Goal: Task Accomplishment & Management: Use online tool/utility

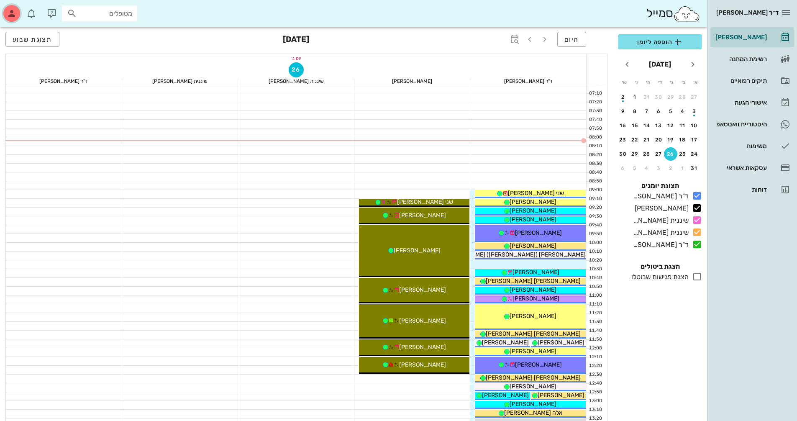
click at [10, 20] on div "button" at bounding box center [11, 13] width 17 height 17
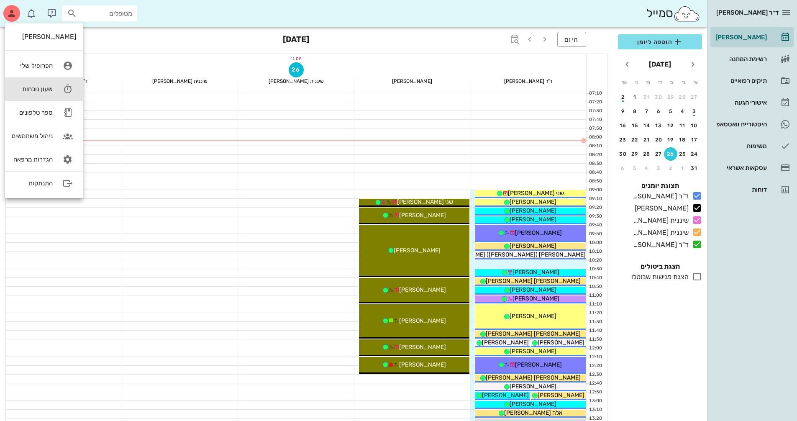
click at [54, 86] on link "שעון נוכחות" at bounding box center [44, 88] width 78 height 23
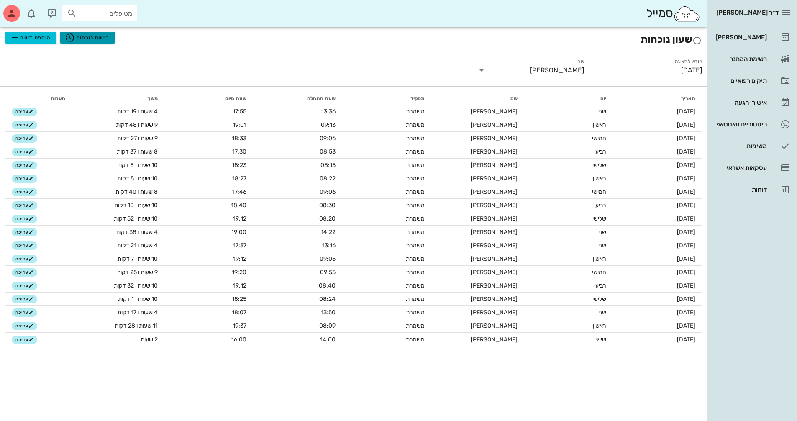
click at [103, 33] on span "רישום נוכחות" at bounding box center [87, 38] width 45 height 10
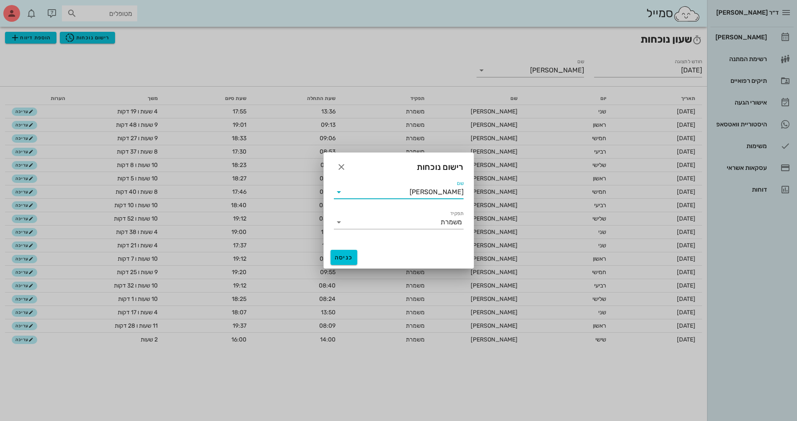
click at [435, 197] on input "[PERSON_NAME]" at bounding box center [405, 191] width 118 height 13
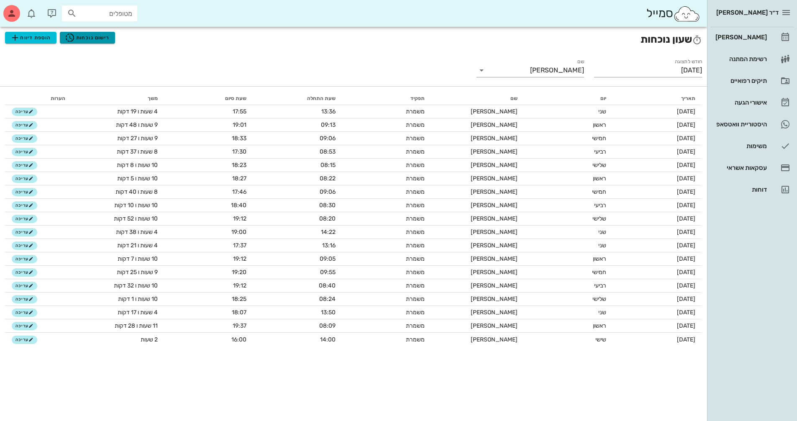
click at [87, 41] on span "רישום נוכחות" at bounding box center [87, 38] width 45 height 10
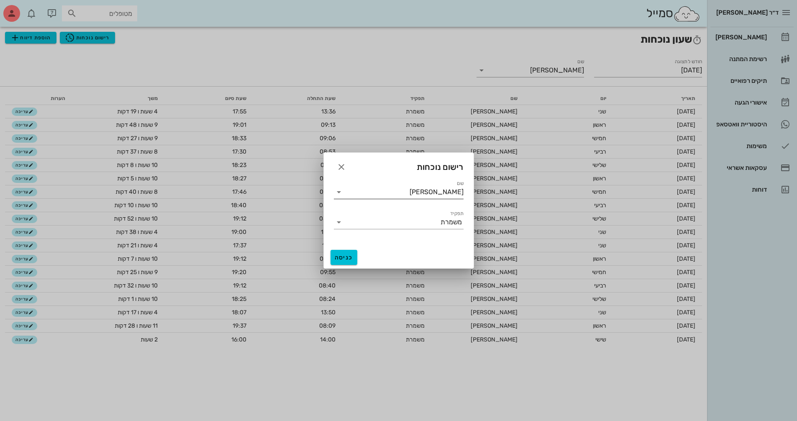
click at [339, 193] on icon at bounding box center [339, 192] width 10 height 10
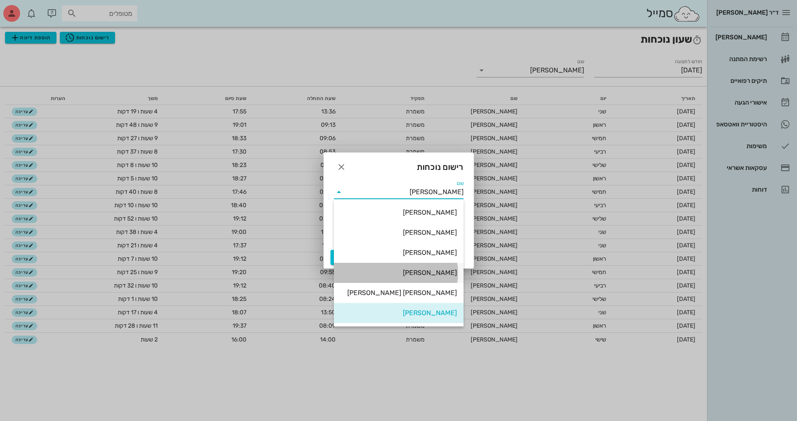
click at [435, 278] on div "[PERSON_NAME]" at bounding box center [399, 273] width 116 height 18
type input "[PERSON_NAME]"
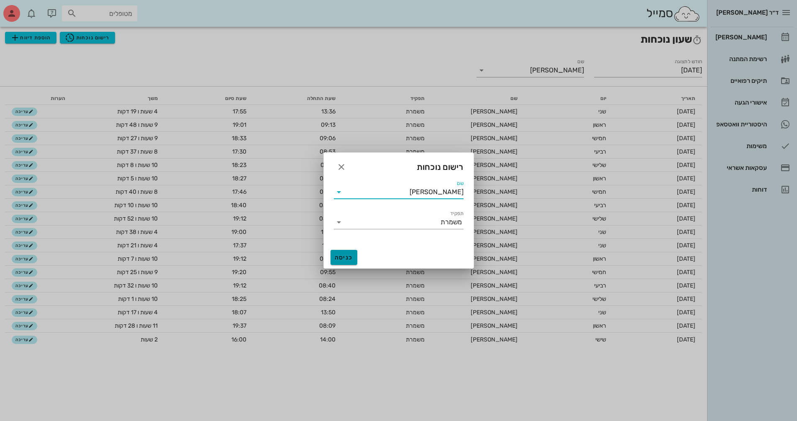
click at [349, 256] on span "כניסה" at bounding box center [344, 257] width 20 height 7
